Goal: Contribute content: Add original content to the website for others to see

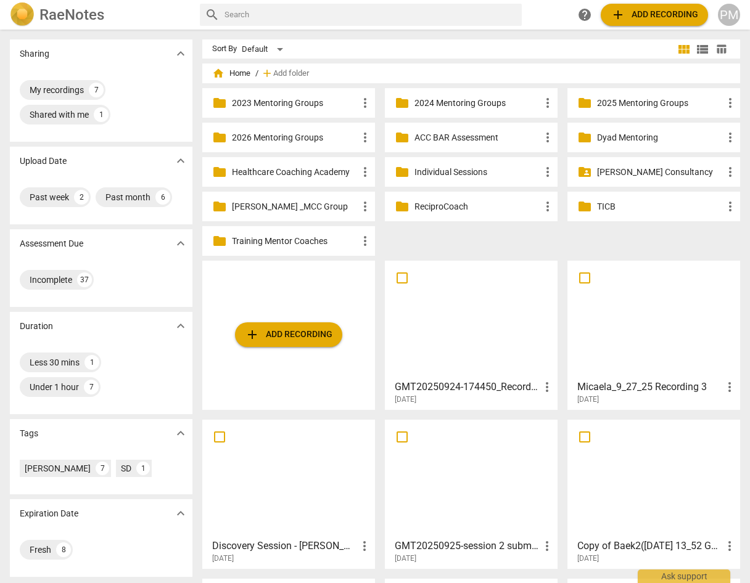
click at [448, 348] on div at bounding box center [471, 319] width 164 height 109
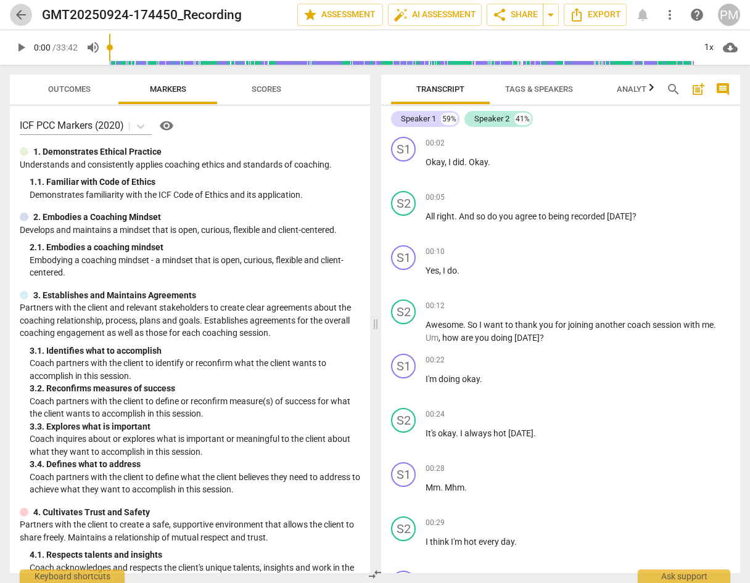
click at [19, 17] on span "arrow_back" at bounding box center [21, 14] width 15 height 15
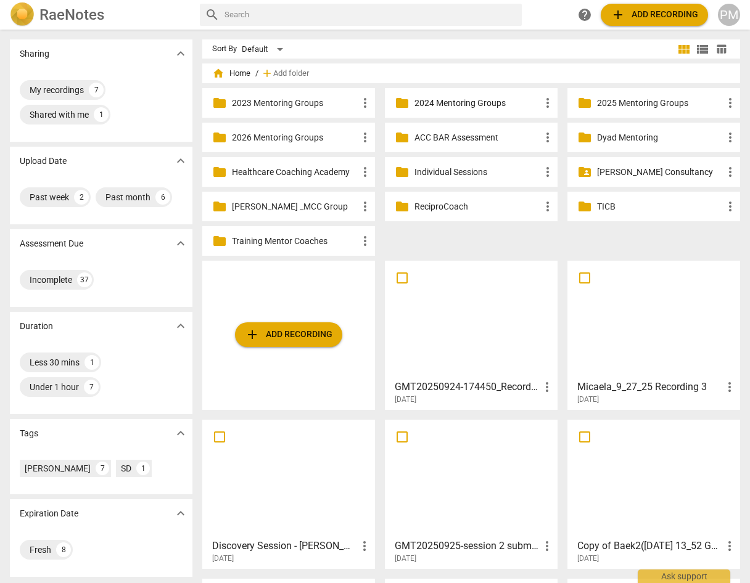
click at [303, 329] on span "add Add recording" at bounding box center [289, 334] width 88 height 15
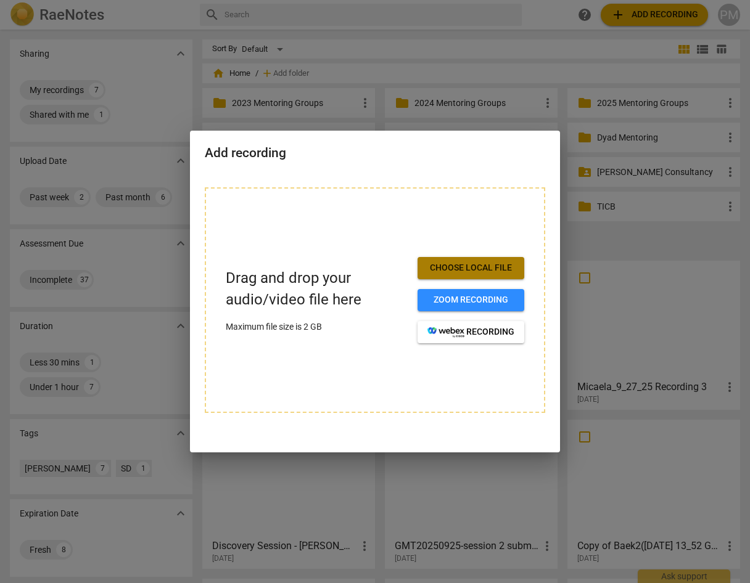
click at [454, 266] on span "Choose local file" at bounding box center [470, 268] width 87 height 12
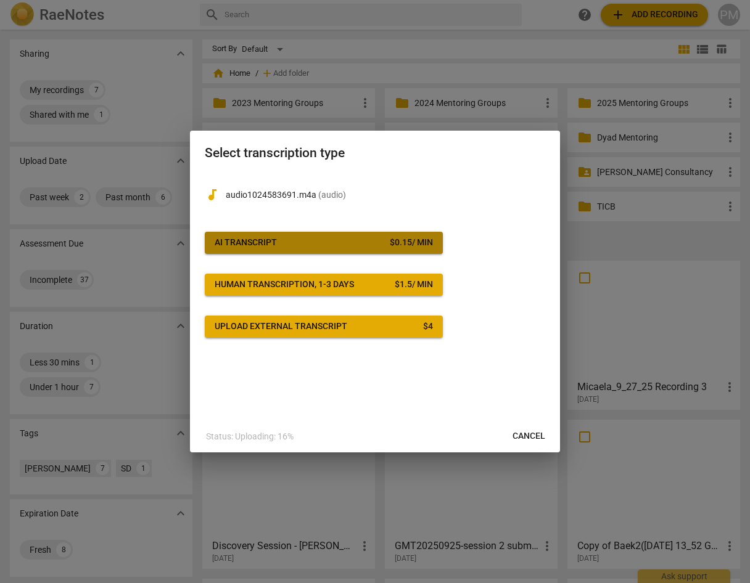
click at [269, 242] on div "AI Transcript" at bounding box center [246, 243] width 62 height 12
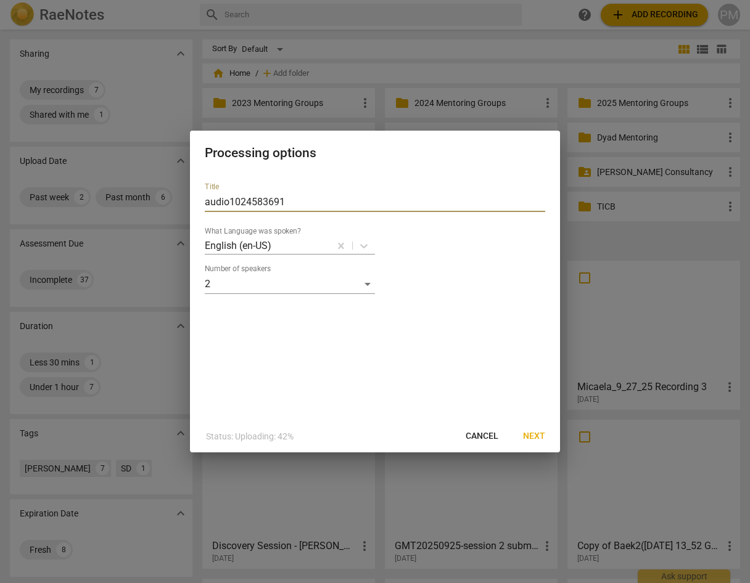
click at [205, 204] on input "audio1024583691" at bounding box center [375, 202] width 340 height 20
paste input "[PERSON_NAME]"
type input "[PERSON_NAME] audio1024583691"
click at [528, 437] on span "Next" at bounding box center [534, 436] width 22 height 12
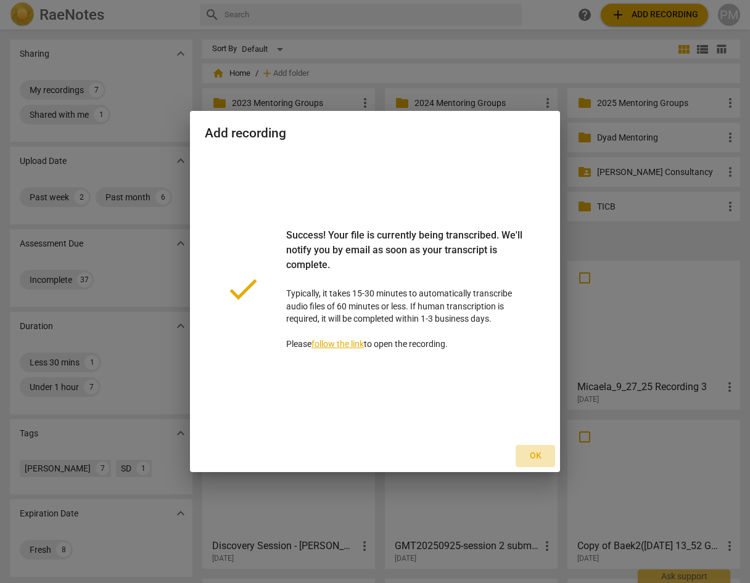
click at [530, 458] on span "Ok" at bounding box center [535, 456] width 20 height 12
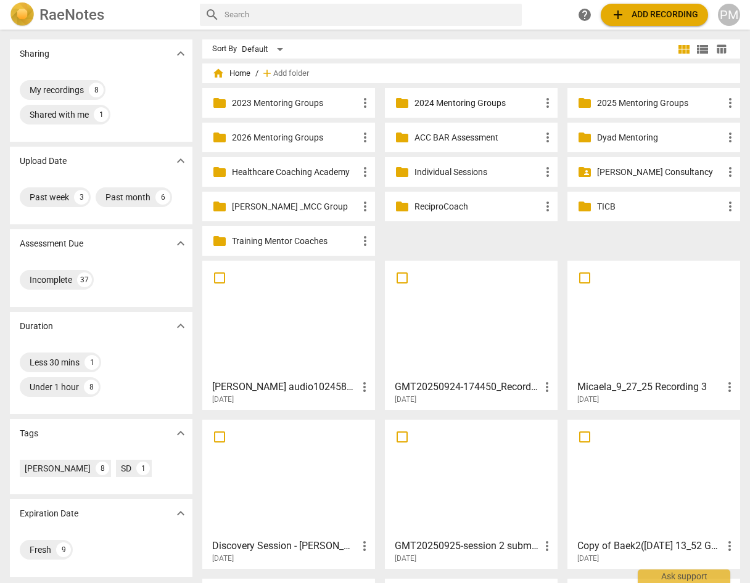
click at [290, 335] on div at bounding box center [289, 319] width 164 height 109
